Goal: Navigation & Orientation: Find specific page/section

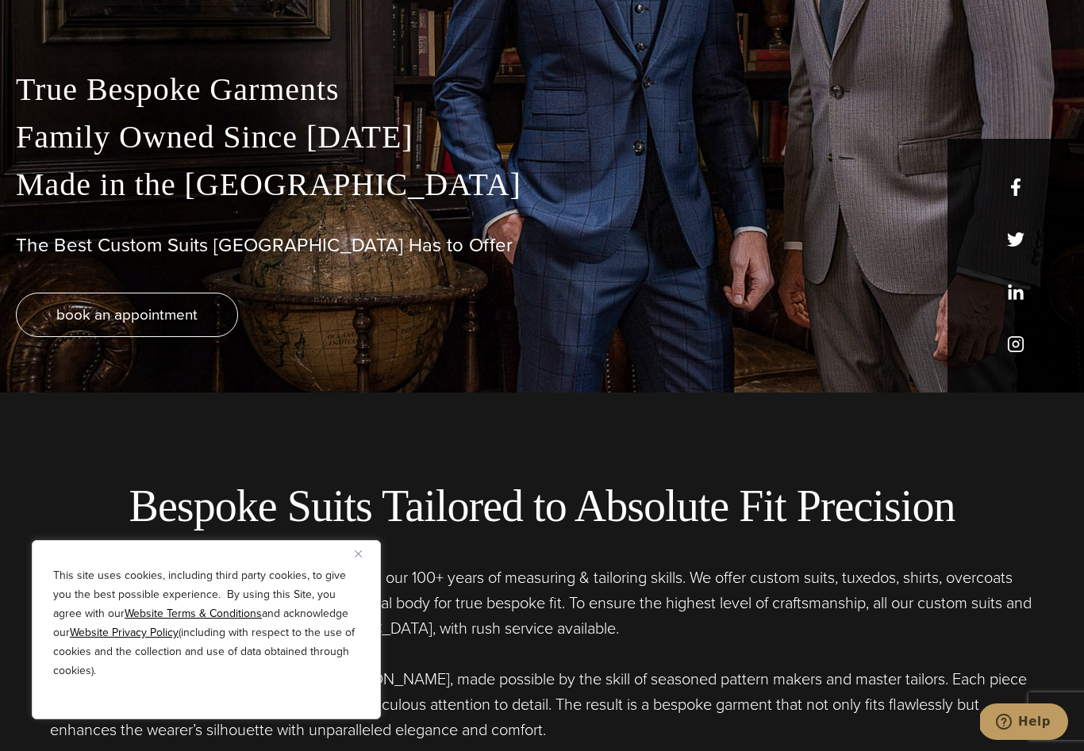
scroll to position [451, 0]
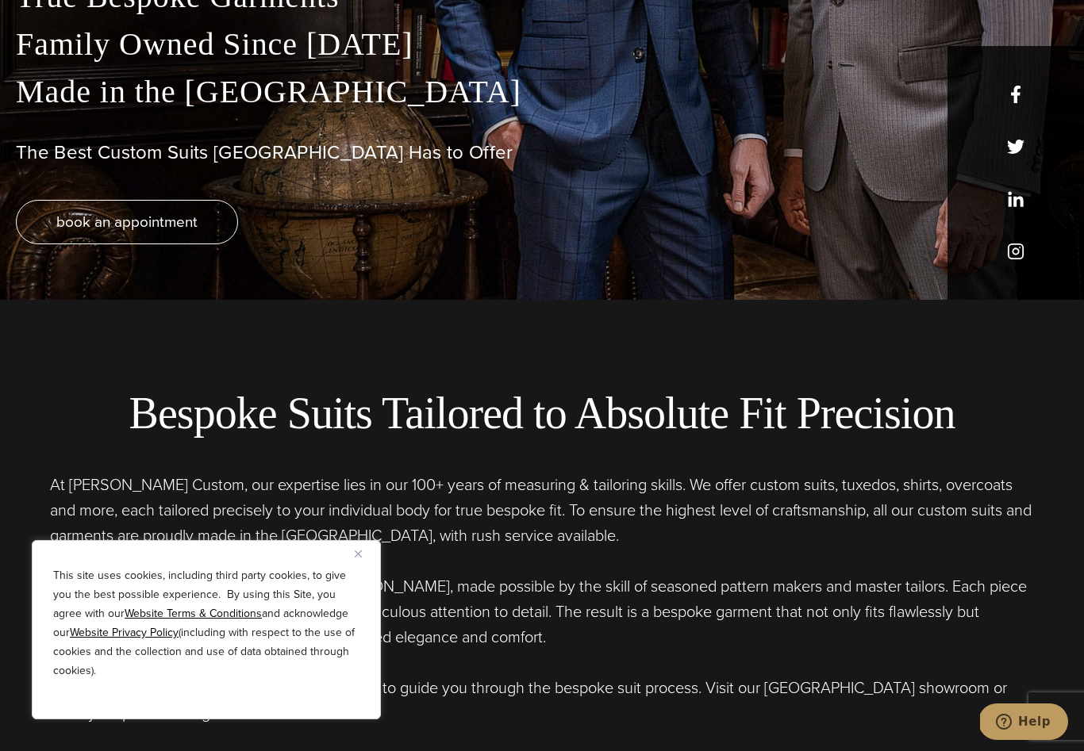
click at [354, 589] on div "This site uses cookies, including third party cookies, to give you the best pos…" at bounding box center [206, 629] width 349 height 179
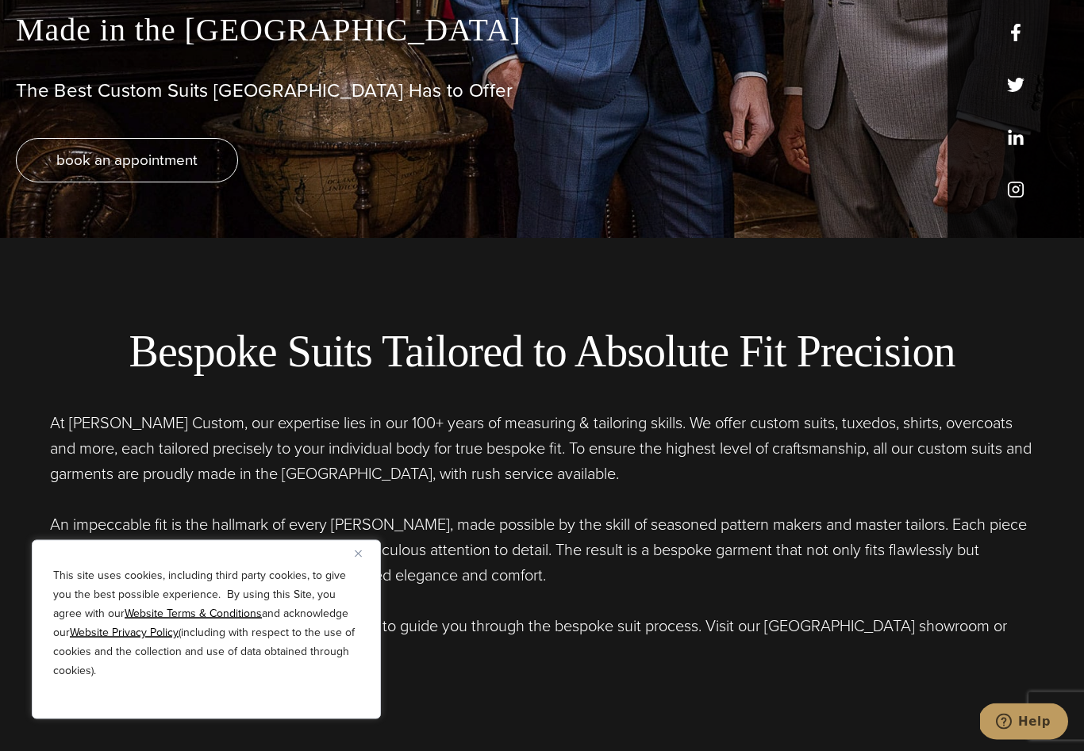
scroll to position [513, 0]
click at [360, 558] on img "Close" at bounding box center [358, 554] width 7 height 7
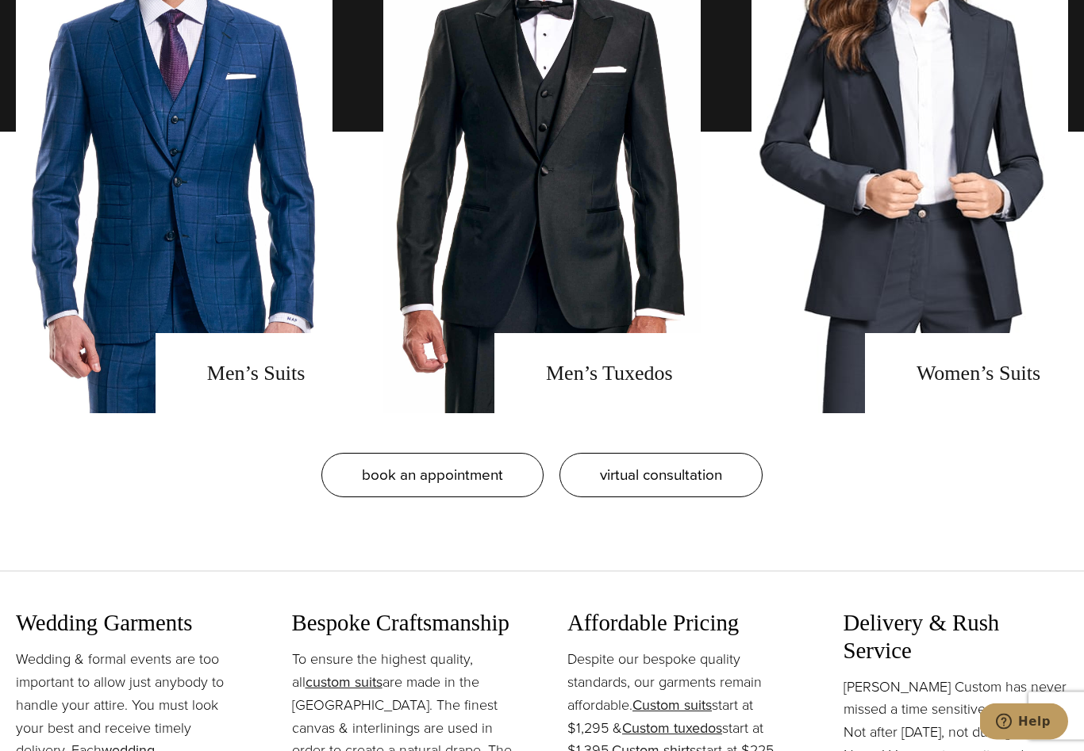
scroll to position [1442, 0]
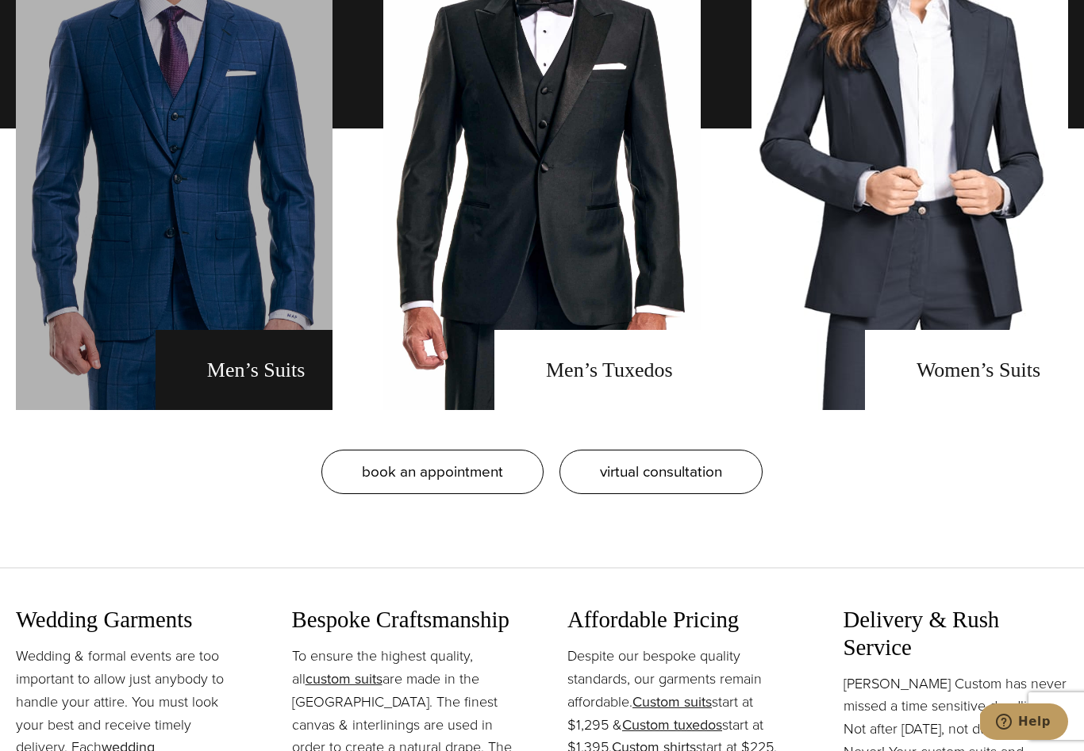
click at [235, 397] on link "men's suits" at bounding box center [174, 128] width 317 height 563
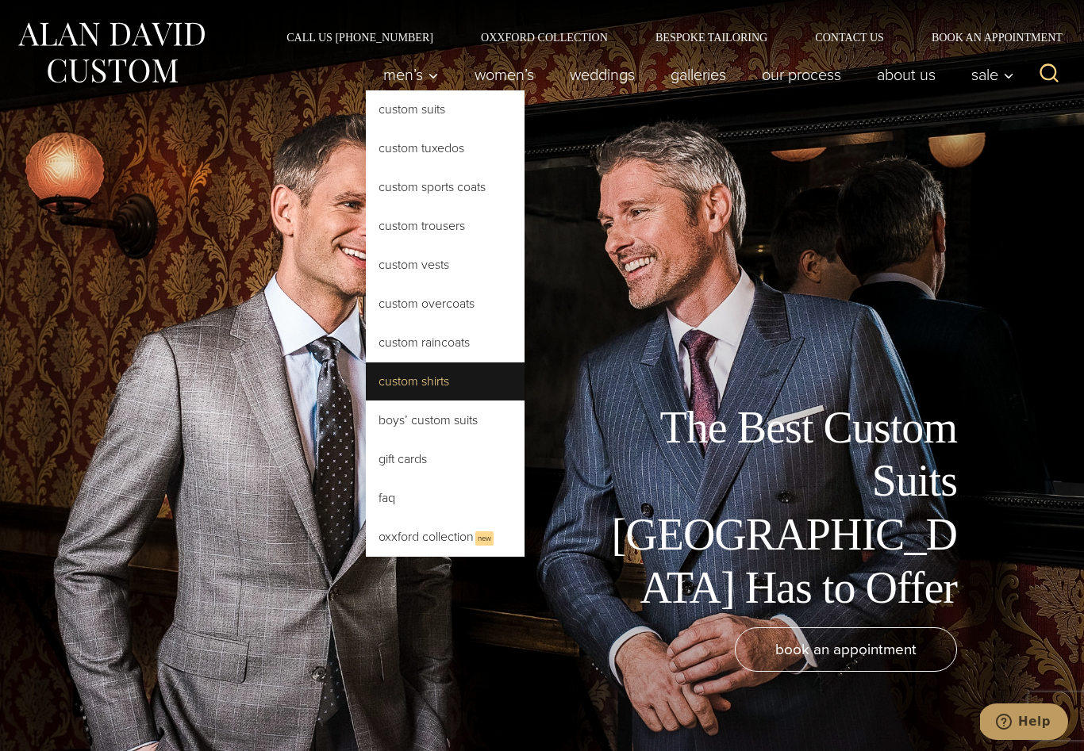
click at [394, 382] on link "Custom Shirts" at bounding box center [445, 382] width 159 height 38
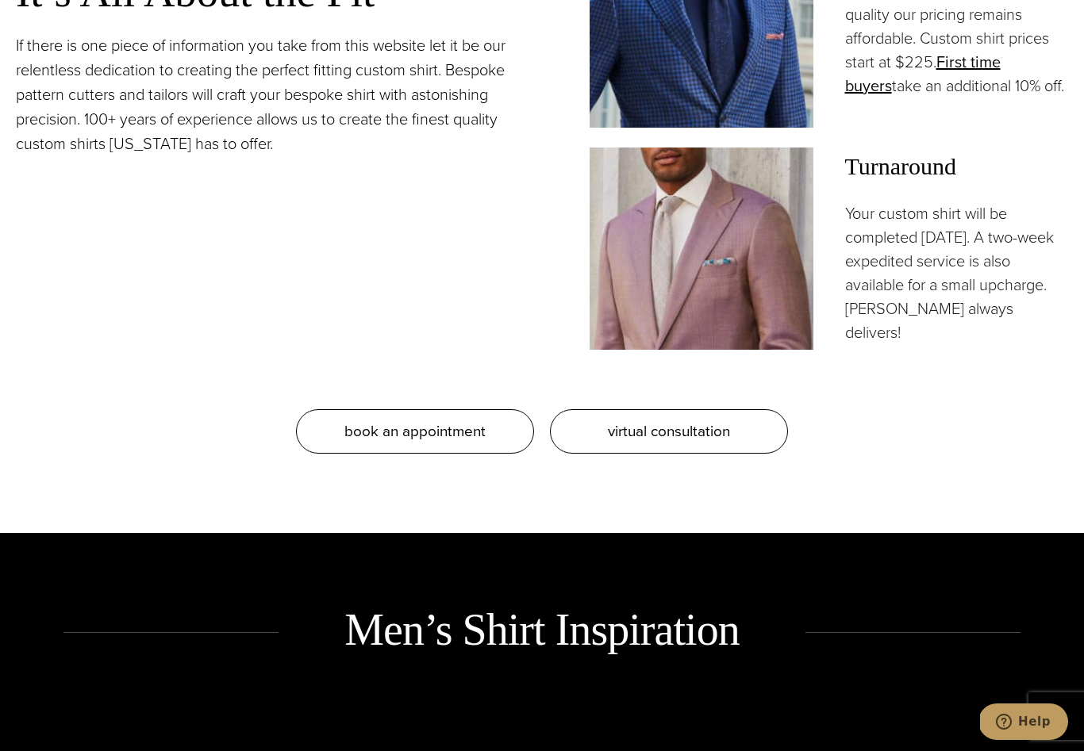
scroll to position [1617, 0]
